Goal: Check status

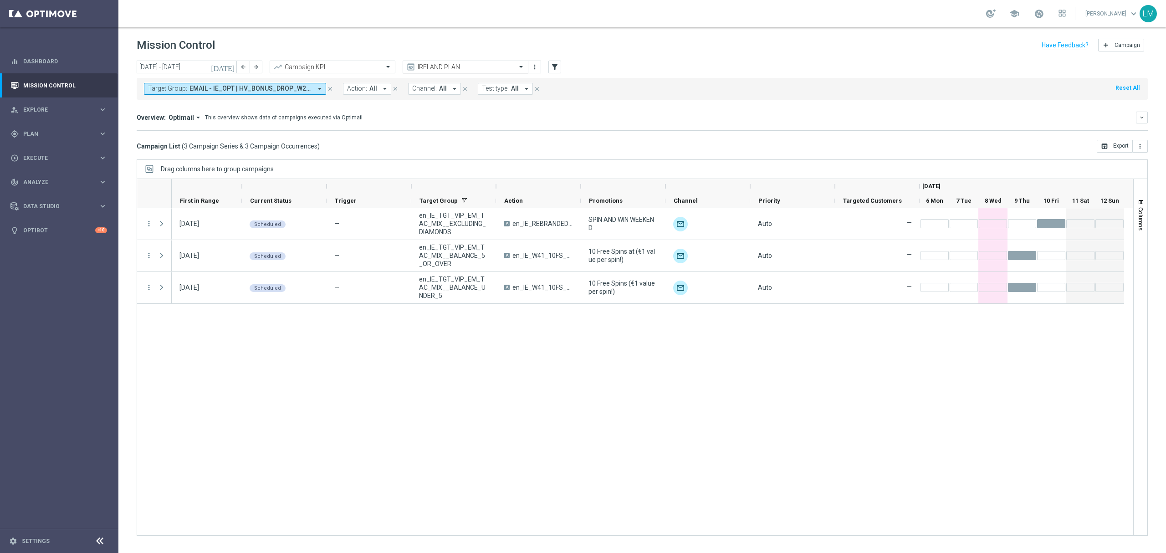
click at [449, 66] on input "text" at bounding box center [456, 67] width 97 height 8
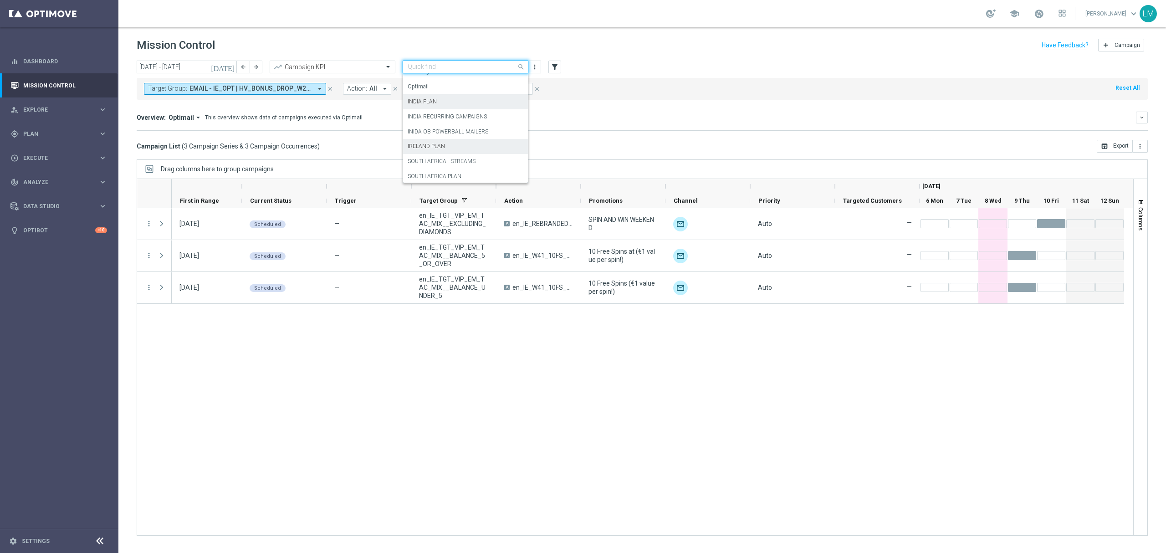
scroll to position [56, 0]
click at [464, 156] on div "SOUTH AFRICA PLAN" at bounding box center [466, 159] width 116 height 15
